Goal: Task Accomplishment & Management: Complete application form

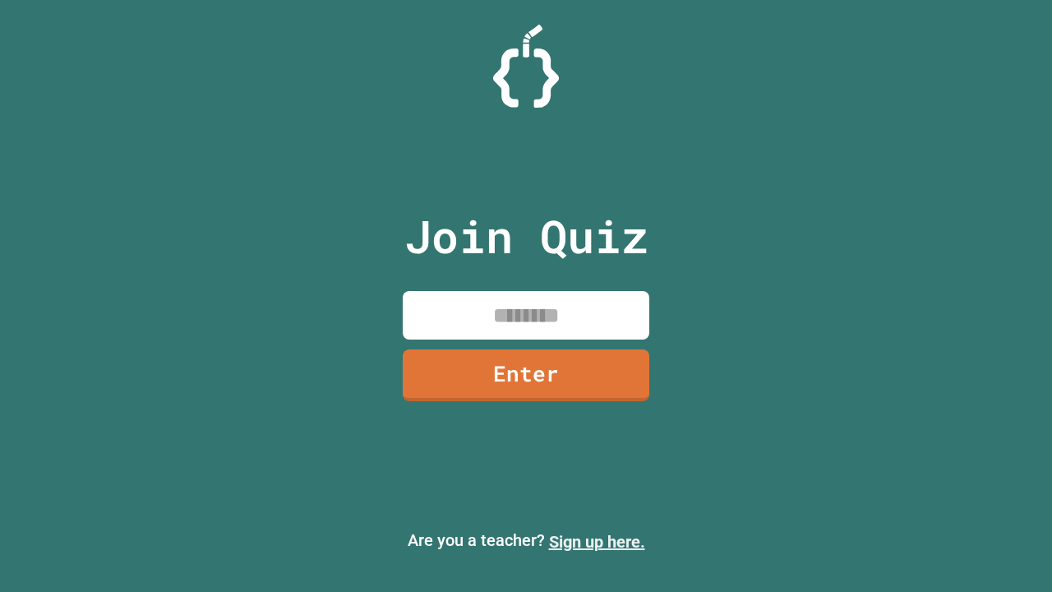
click at [597, 541] on link "Sign up here." at bounding box center [597, 542] width 96 height 20
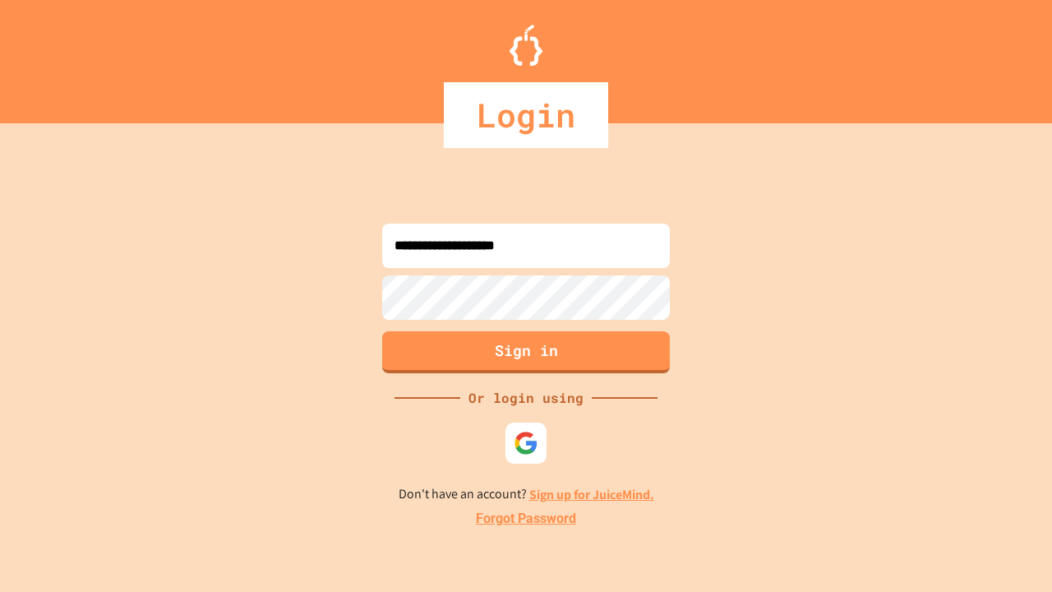
type input "**********"
